Goal: Information Seeking & Learning: Learn about a topic

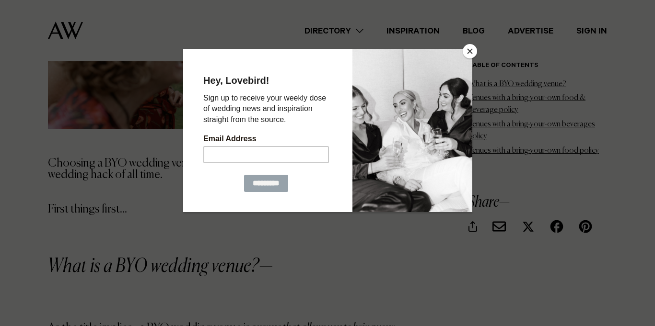
scroll to position [688, 0]
click at [305, 153] on input "Email Address" at bounding box center [266, 154] width 126 height 17
type input "**********"
click at [258, 181] on input "*********" at bounding box center [265, 183] width 44 height 17
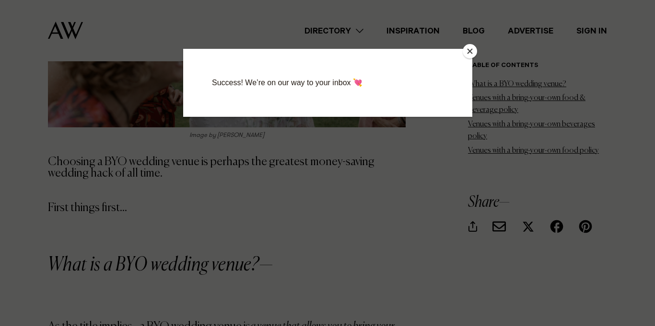
click at [471, 53] on button "Close" at bounding box center [469, 51] width 14 height 14
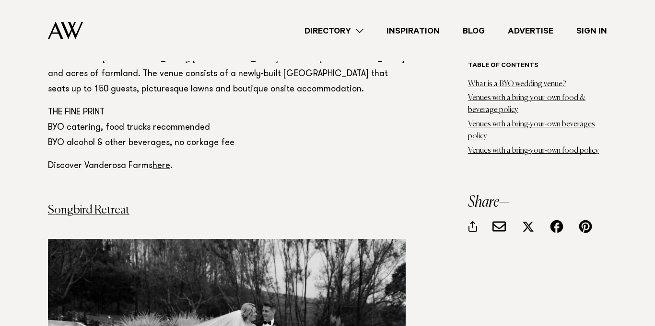
scroll to position [2049, 0]
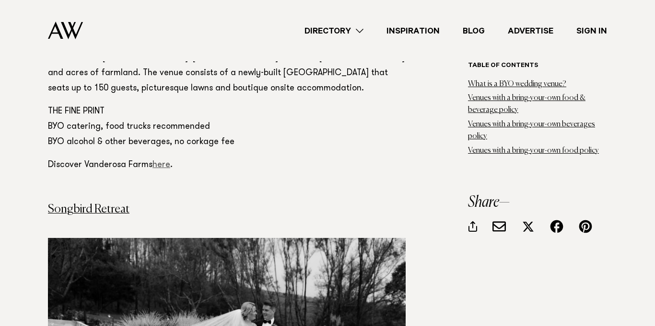
click at [162, 161] on link "here" at bounding box center [161, 165] width 18 height 9
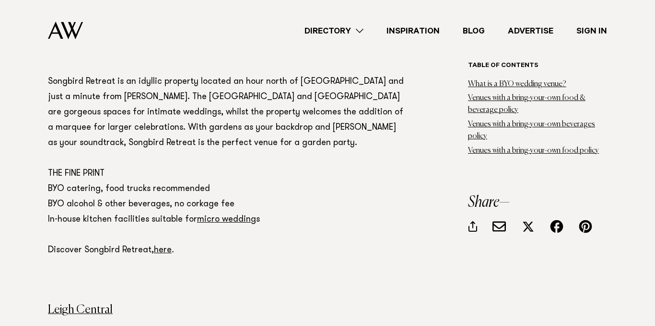
scroll to position [2471, 0]
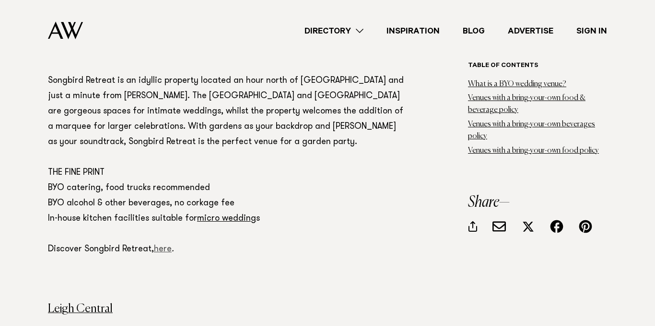
click at [163, 245] on link "here" at bounding box center [163, 249] width 18 height 9
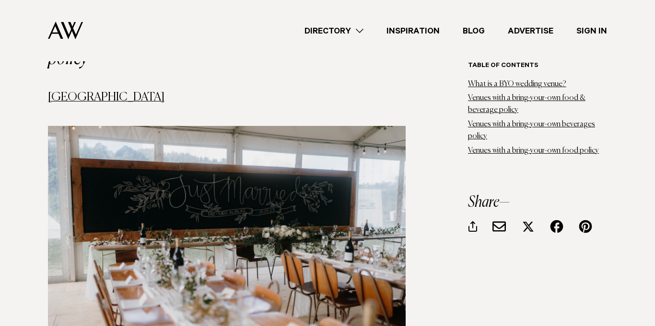
scroll to position [1162, 0]
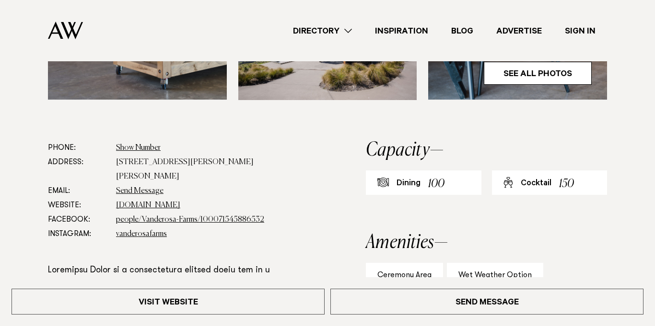
scroll to position [436, 0]
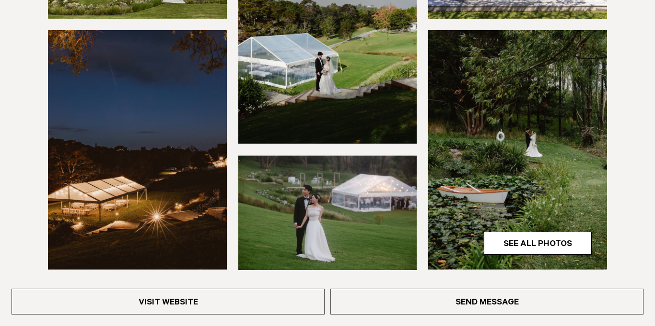
scroll to position [305, 0]
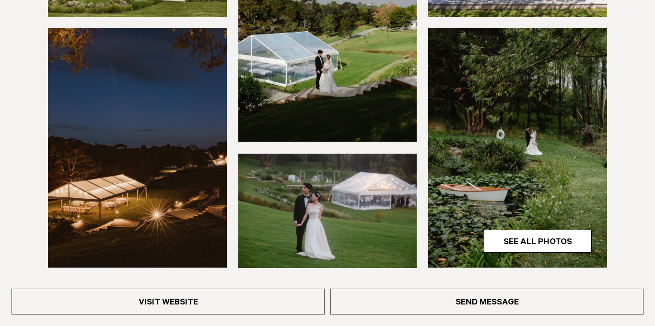
click at [390, 190] on img at bounding box center [327, 211] width 179 height 115
click at [334, 203] on img at bounding box center [327, 211] width 179 height 115
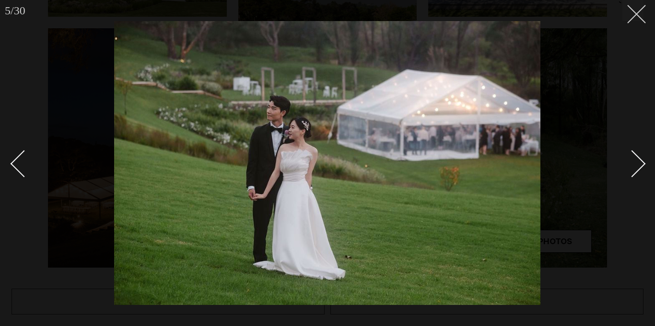
click at [629, 13] on icon at bounding box center [632, 10] width 11 height 11
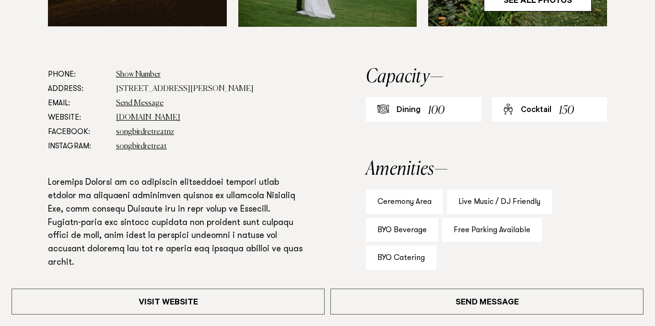
scroll to position [547, 0]
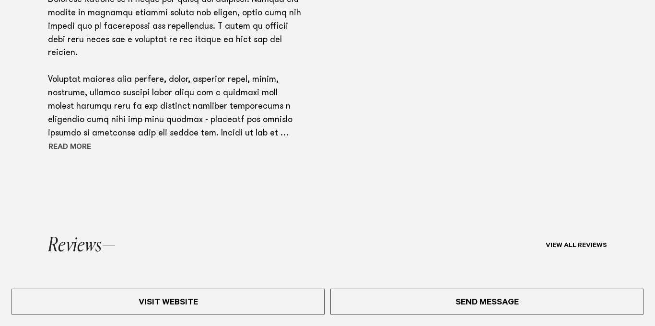
click at [77, 149] on button "Read more" at bounding box center [91, 148] width 86 height 14
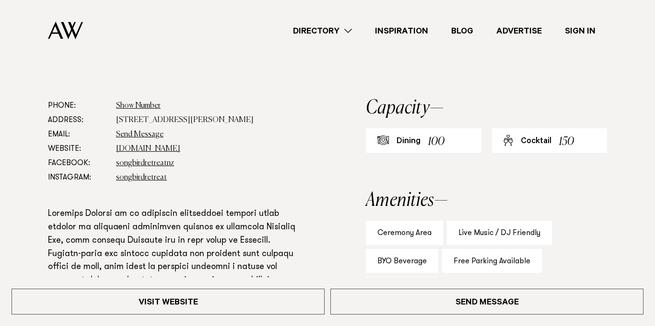
scroll to position [512, 0]
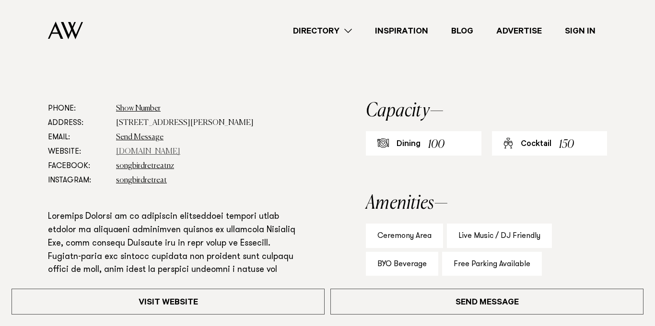
click at [143, 152] on link "www.songbirdretreat.co.nz" at bounding box center [148, 152] width 64 height 8
